Goal: Navigation & Orientation: Understand site structure

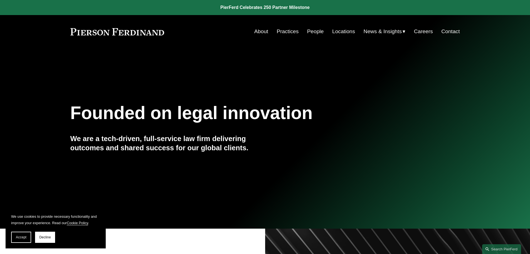
click at [263, 32] on link "About" at bounding box center [261, 31] width 14 height 11
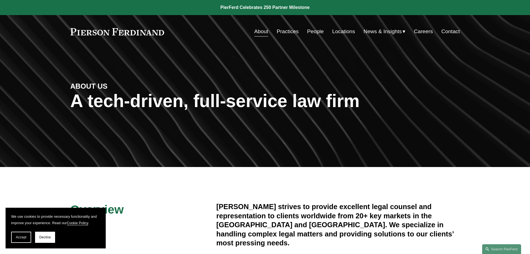
click at [136, 31] on link at bounding box center [117, 31] width 94 height 7
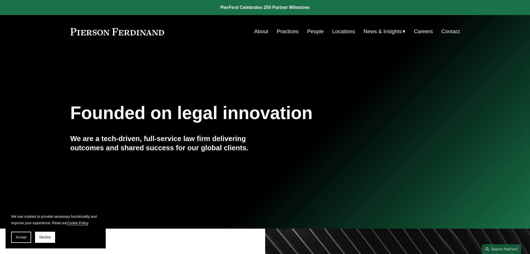
drag, startPoint x: 0, startPoint y: 0, endPoint x: 291, endPoint y: 31, distance: 292.6
click at [291, 31] on link "Practices" at bounding box center [288, 31] width 22 height 11
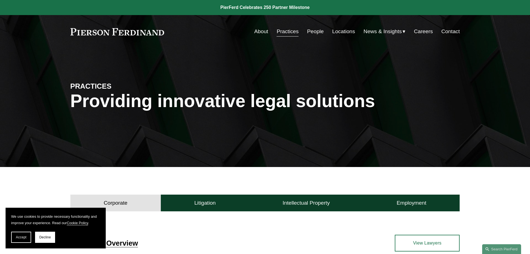
click at [317, 30] on link "People" at bounding box center [315, 31] width 17 height 11
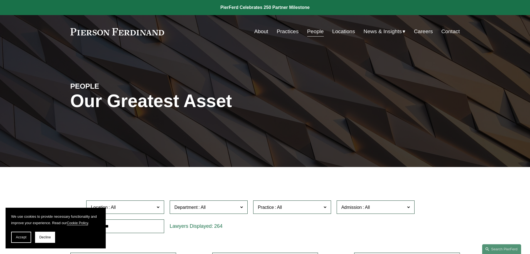
click at [453, 31] on link "Contact" at bounding box center [451, 31] width 18 height 11
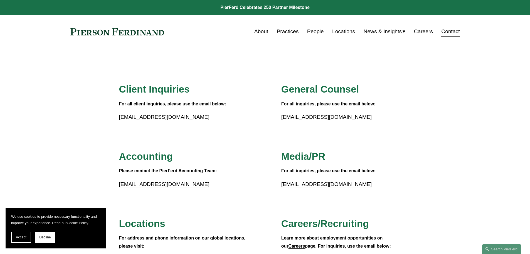
drag, startPoint x: 125, startPoint y: 31, endPoint x: 92, endPoint y: 41, distance: 34.5
drag, startPoint x: 92, startPoint y: 41, endPoint x: 64, endPoint y: 112, distance: 76.2
click at [166, 31] on div "About Practices People Locations News & Insights News Insights Blogs Careers Co…" at bounding box center [312, 31] width 296 height 11
click at [162, 31] on link at bounding box center [117, 31] width 94 height 7
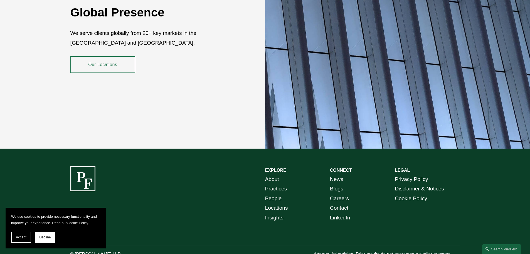
scroll to position [987, 0]
